Goal: Ask a question

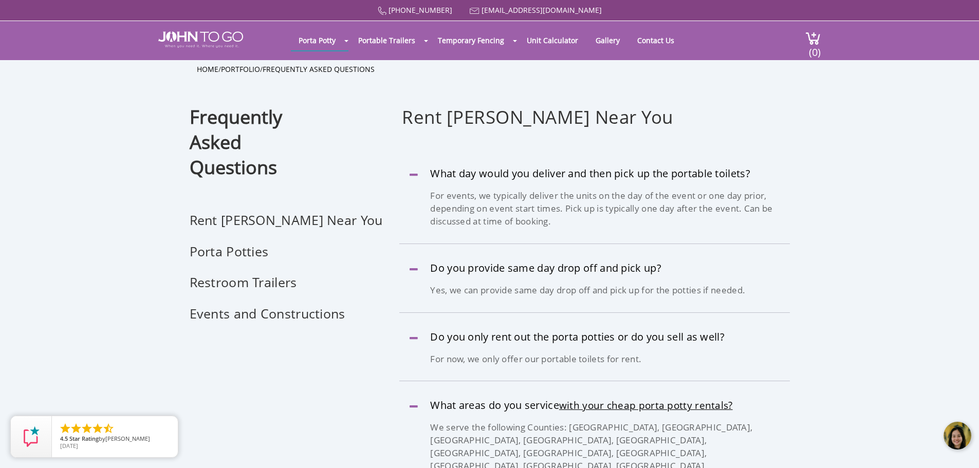
click at [952, 436] on div at bounding box center [957, 436] width 31 height 31
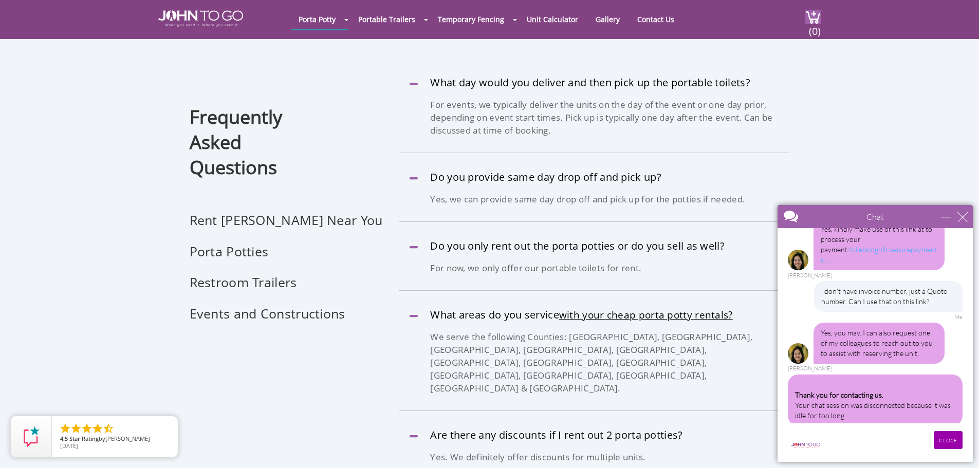
scroll to position [205, 0]
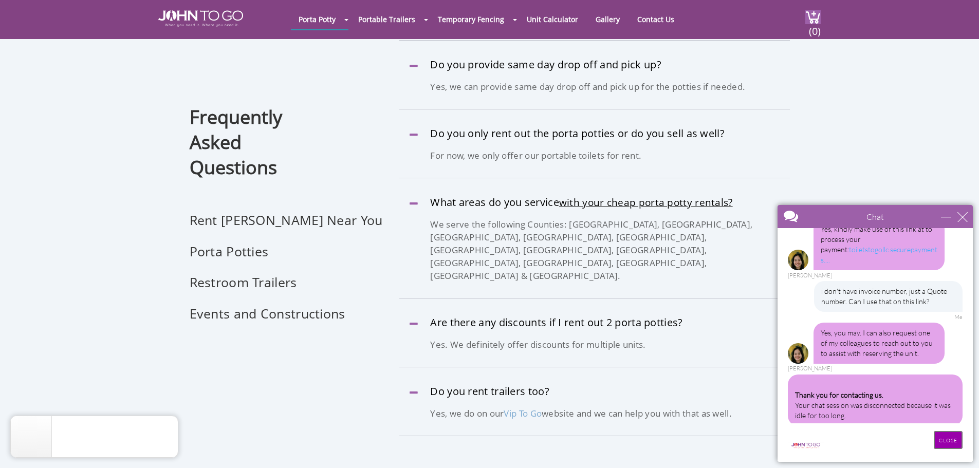
click at [944, 443] on input "CLOSE" at bounding box center [947, 440] width 29 height 18
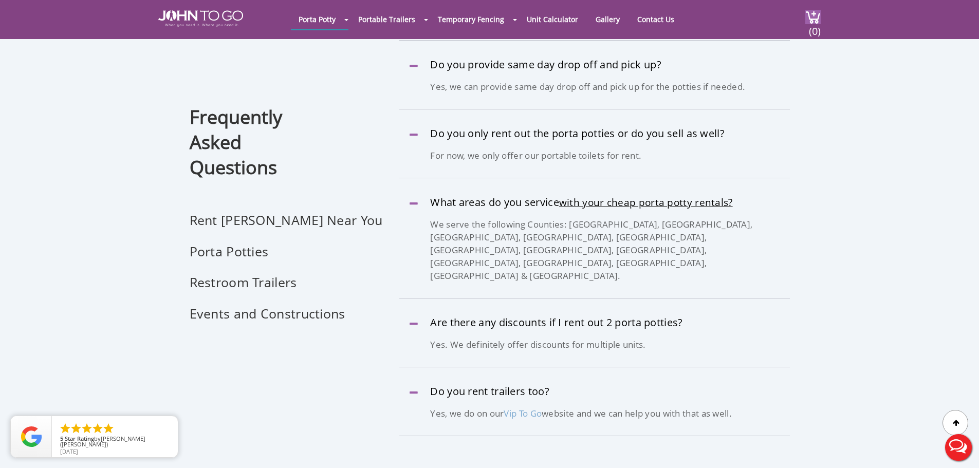
scroll to position [0, 0]
click at [951, 441] on button "Live Chat" at bounding box center [958, 447] width 41 height 41
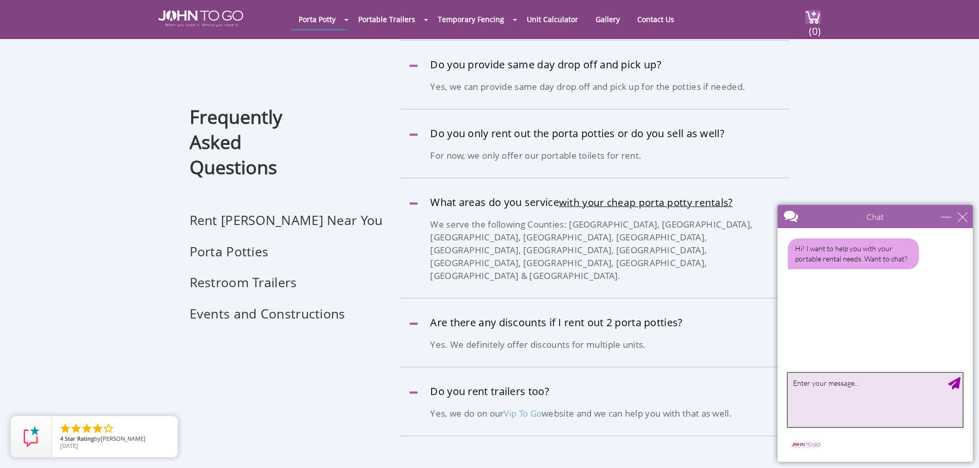
click at [833, 392] on textarea "type your message" at bounding box center [875, 400] width 175 height 54
type textarea "I DID SCHEDULE A DELIVERY AND I ALREADY PLACE THE ORDER AND MADE PAYMENT, I HAV…"
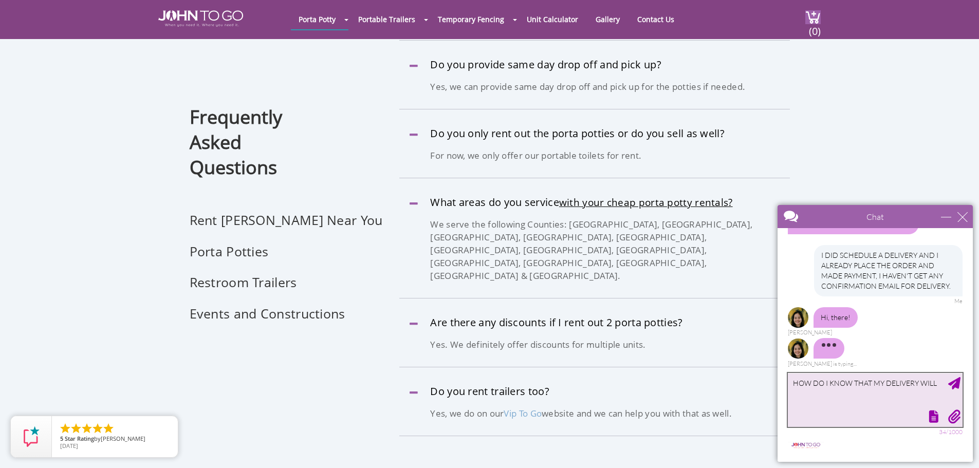
scroll to position [27, 0]
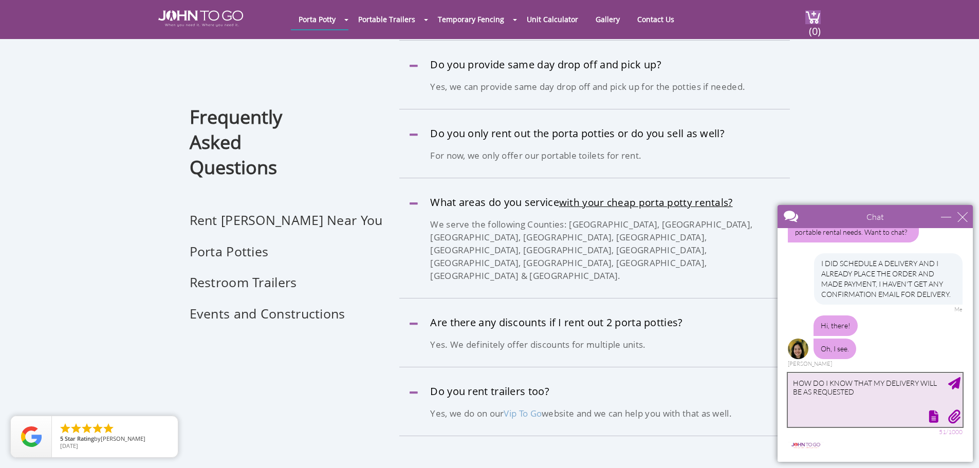
type textarea "HOW DO I KNOW THAT MY DELIVERY WILL BE AS REQUESTED?"
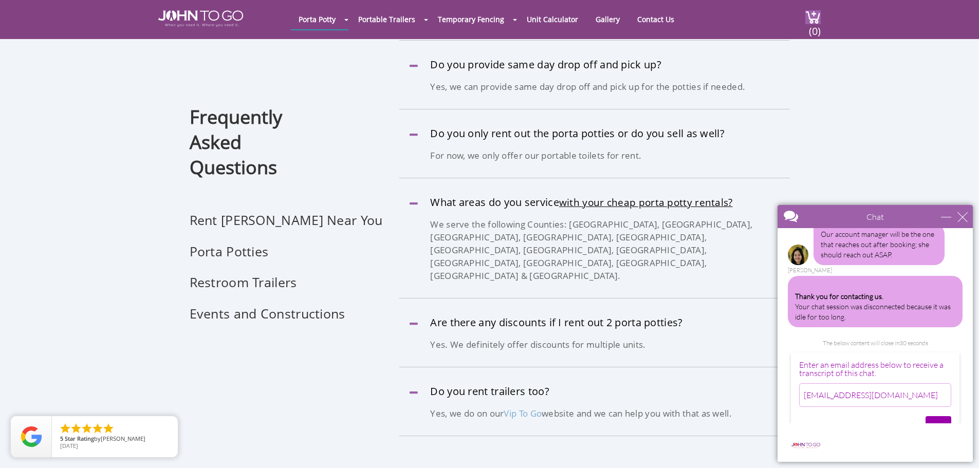
scroll to position [301, 0]
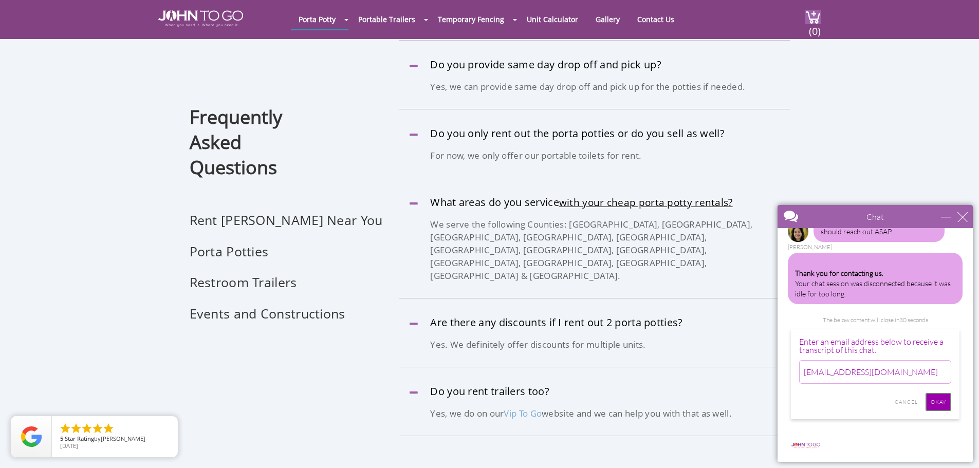
click at [933, 395] on input "Okay" at bounding box center [938, 402] width 26 height 18
click at [888, 362] on input "[EMAIL_ADDRESS][DOMAIN_NAME]" at bounding box center [875, 372] width 152 height 24
click at [931, 393] on input "Okay" at bounding box center [938, 402] width 26 height 18
click at [891, 365] on input "[EMAIL_ADDRESS][DOMAIN_NAME]" at bounding box center [875, 372] width 152 height 24
drag, startPoint x: 844, startPoint y: 364, endPoint x: 802, endPoint y: 365, distance: 42.1
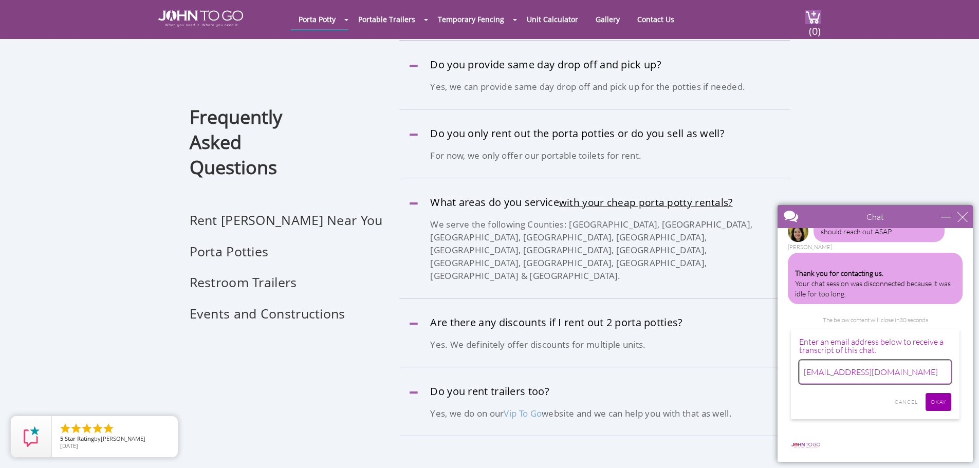
click at [802, 365] on input "[EMAIL_ADDRESS][DOMAIN_NAME]" at bounding box center [875, 372] width 152 height 24
click at [881, 360] on input "[EMAIL_ADDRESS][DOMAIN_NAME]" at bounding box center [875, 372] width 152 height 24
click at [872, 361] on input "[EMAIL_ADDRESS][DOMAIN_NAME]" at bounding box center [875, 372] width 152 height 24
drag, startPoint x: 875, startPoint y: 365, endPoint x: 788, endPoint y: 364, distance: 87.3
click at [788, 364] on div "Enter an email address below to receive a transcript of this chat. [EMAIL_ADDRE…" at bounding box center [875, 373] width 175 height 89
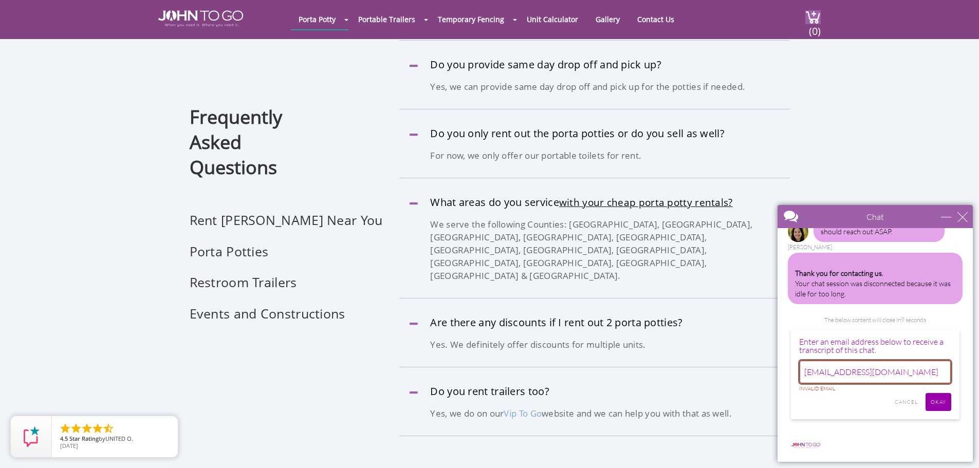
type input "[EMAIL_ADDRESS][DOMAIN_NAME]"
click at [929, 393] on input "Okay" at bounding box center [938, 402] width 26 height 18
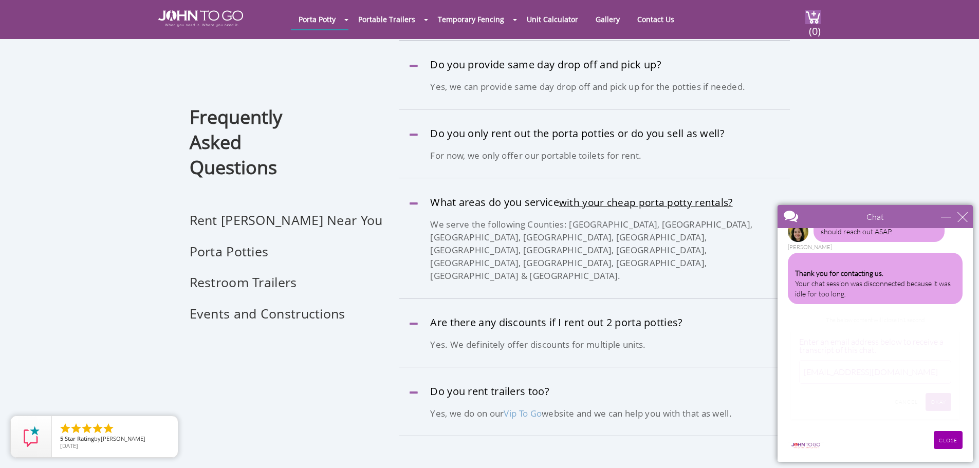
scroll to position [179, 0]
